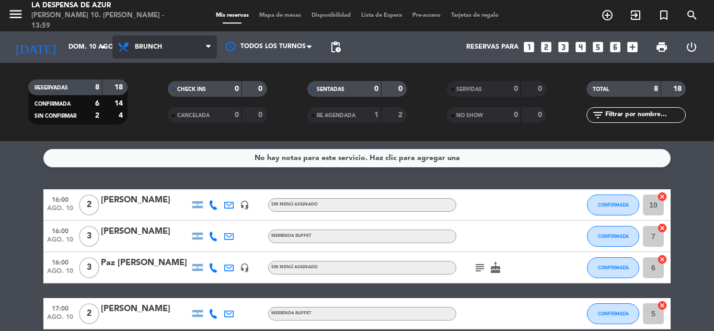
click at [212, 48] on span at bounding box center [211, 47] width 10 height 10
click at [161, 44] on span "Brunch" at bounding box center [148, 46] width 27 height 7
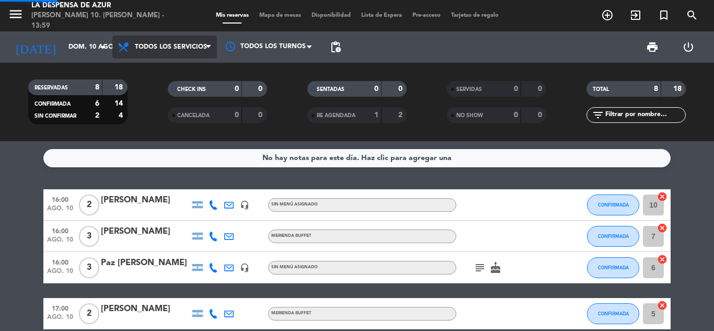
click at [147, 75] on div "menu La Despensa de Azur [PERSON_NAME] 10. [PERSON_NAME] - 13:59 Mis reservas M…" at bounding box center [357, 70] width 714 height 141
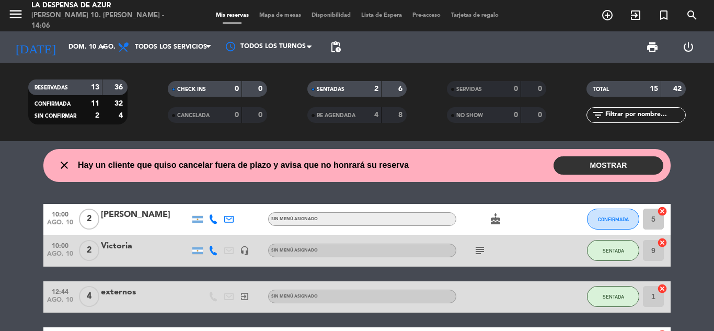
click at [588, 158] on button "MOSTRAR" at bounding box center [608, 165] width 110 height 18
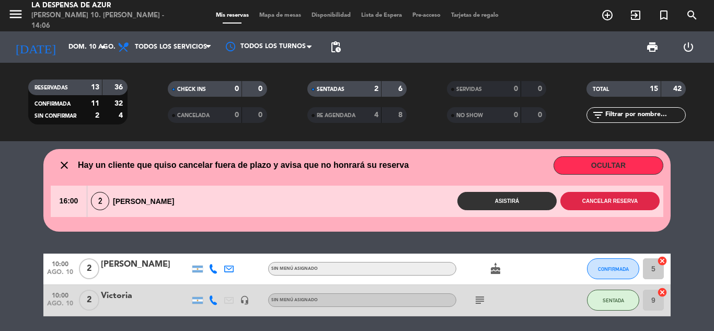
click at [577, 194] on button "Cancelar reserva" at bounding box center [609, 201] width 99 height 18
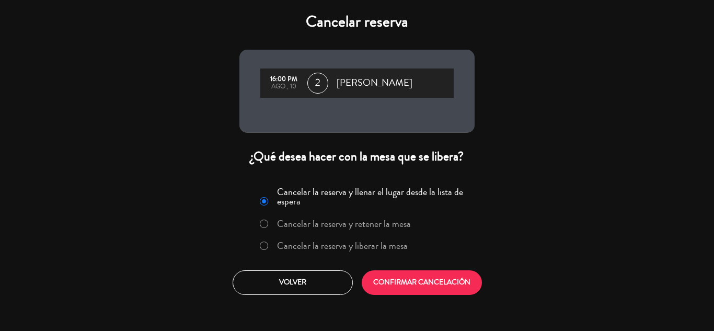
click at [317, 244] on label "Cancelar la reserva y liberar la mesa" at bounding box center [342, 245] width 131 height 9
click at [417, 281] on button "CONFIRMAR CANCELACIÓN" at bounding box center [422, 282] width 120 height 25
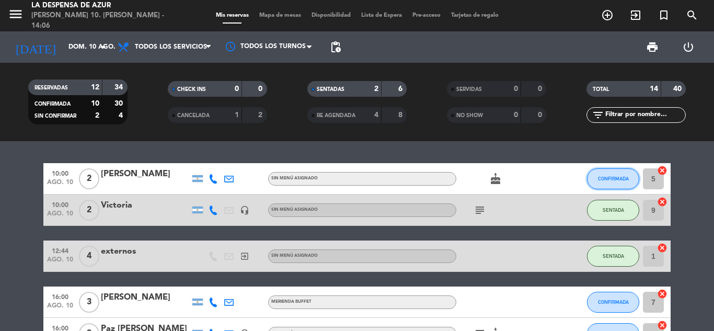
click at [607, 177] on span "CONFIRMADA" at bounding box center [613, 179] width 31 height 6
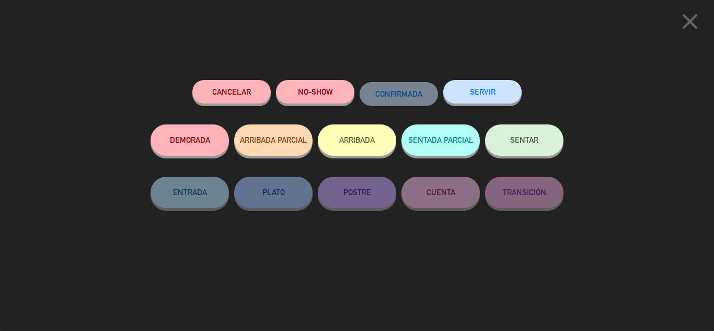
click at [313, 93] on button "NO-SHOW" at bounding box center [315, 92] width 78 height 24
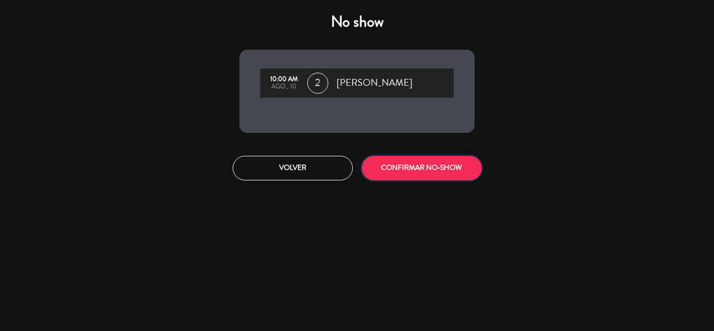
click at [432, 170] on button "CONFIRMAR NO-SHOW" at bounding box center [422, 168] width 120 height 25
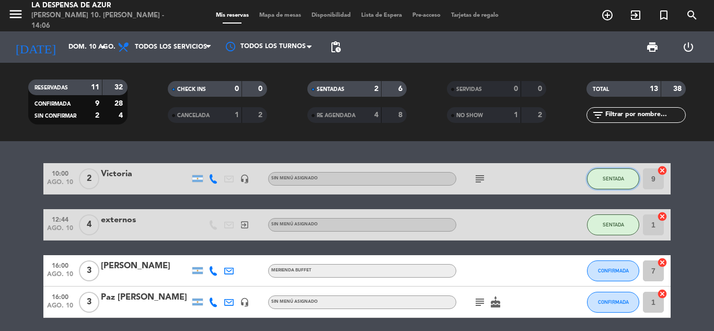
click at [593, 176] on button "SENTADA" at bounding box center [613, 178] width 52 height 21
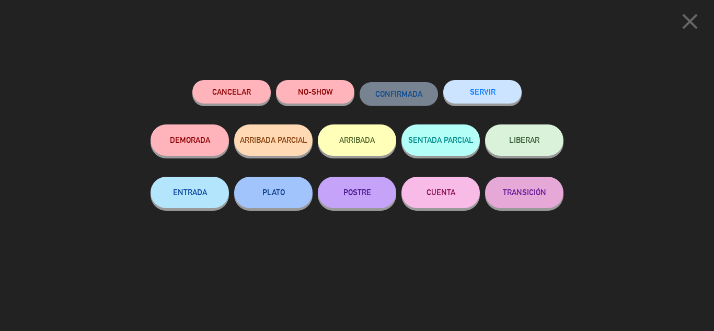
click at [493, 95] on button "SERVIR" at bounding box center [482, 92] width 78 height 24
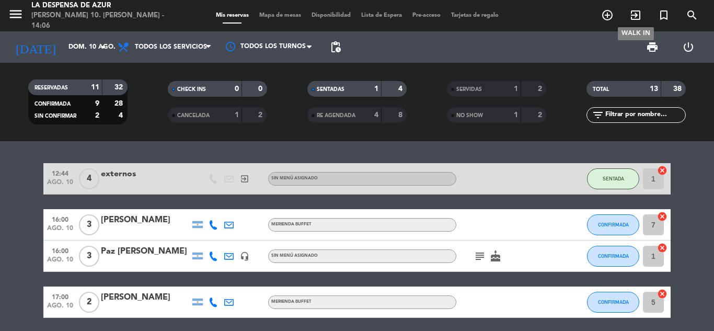
click at [637, 18] on icon "exit_to_app" at bounding box center [635, 15] width 13 height 13
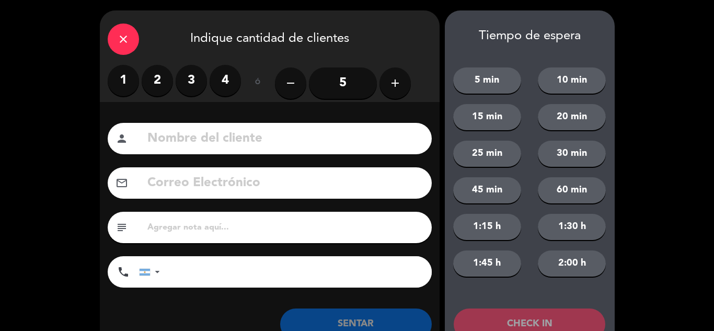
click at [188, 80] on label "3" at bounding box center [191, 80] width 31 height 31
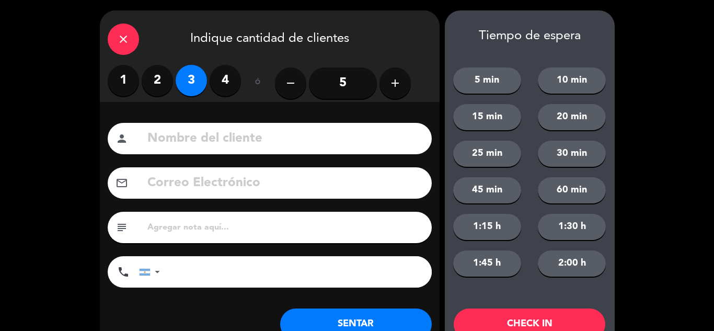
click at [199, 135] on input at bounding box center [285, 138] width 278 height 21
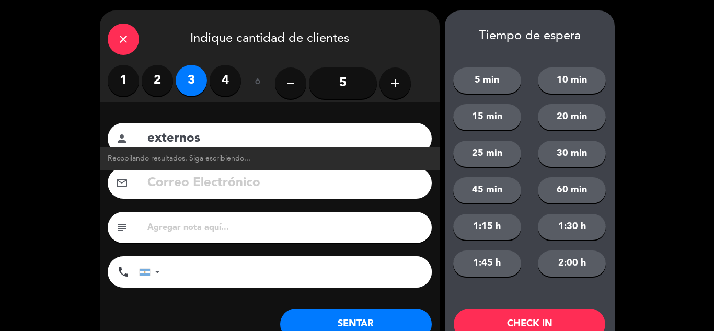
type input "externos"
click at [371, 323] on button "SENTAR" at bounding box center [356, 323] width 152 height 31
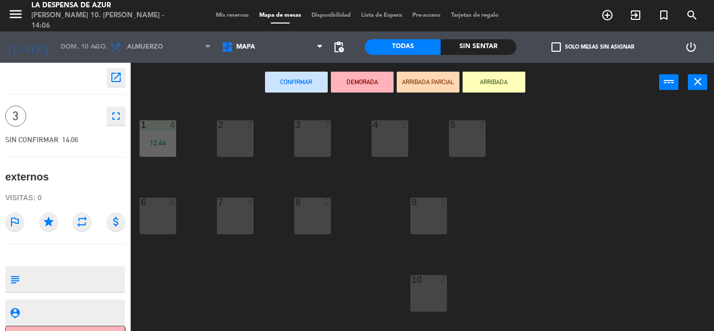
click at [233, 209] on div "7 4" at bounding box center [235, 216] width 37 height 37
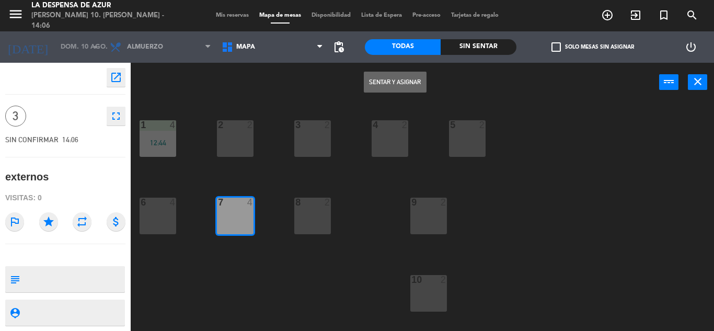
click at [387, 84] on button "Sentar y Asignar" at bounding box center [395, 82] width 63 height 21
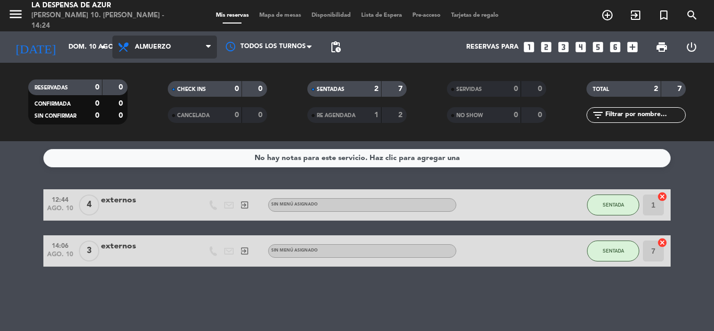
click at [206, 51] on icon at bounding box center [208, 47] width 5 height 8
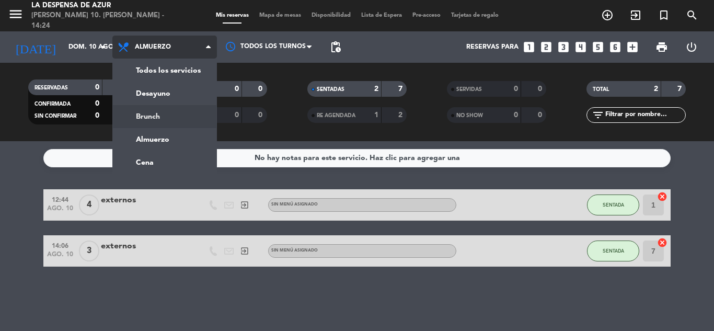
click at [194, 112] on div "menu La Despensa de Azur [PERSON_NAME] 10. [PERSON_NAME] - 14:24 Mis reservas M…" at bounding box center [357, 70] width 714 height 141
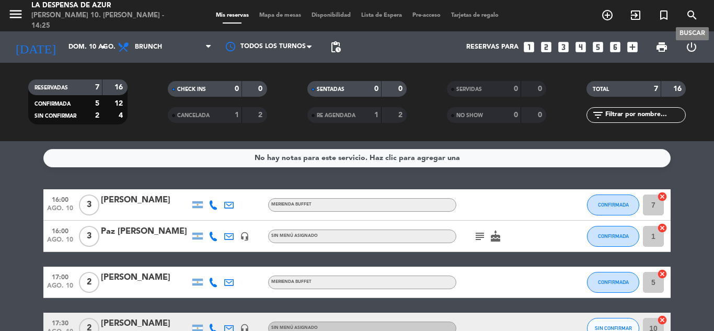
click at [690, 13] on icon "search" at bounding box center [692, 15] width 13 height 13
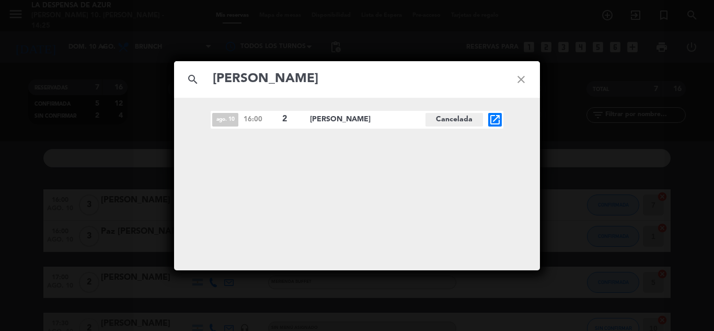
type input "[PERSON_NAME]"
click at [346, 120] on span "[PERSON_NAME]" at bounding box center [367, 119] width 115 height 12
click at [496, 120] on icon "open_in_new" at bounding box center [495, 119] width 13 height 13
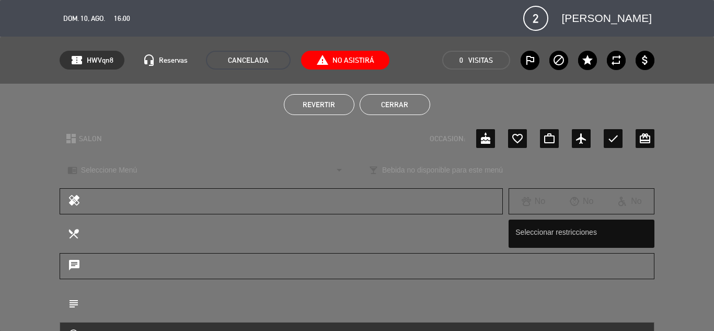
click at [328, 60] on span "report_problem No Asistirá" at bounding box center [345, 60] width 88 height 19
click at [343, 60] on span "report_problem No Asistirá" at bounding box center [345, 60] width 88 height 19
click at [401, 103] on button "Cerrar" at bounding box center [395, 104] width 71 height 21
